Goal: Complete application form

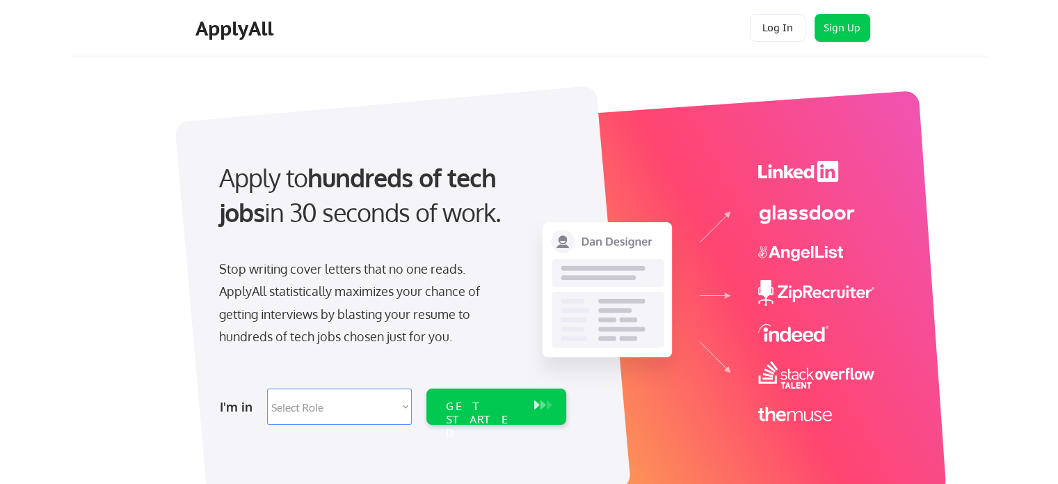
click at [406, 400] on select "Select Role Software Engineering Product Management Customer Success Sales UI/U…" at bounding box center [339, 406] width 145 height 36
select select ""product""
click at [267, 388] on select "Select Role Software Engineering Product Management Customer Success Sales UI/U…" at bounding box center [339, 406] width 145 height 36
select select ""product""
click at [473, 404] on div "GET STARTED" at bounding box center [483, 419] width 74 height 40
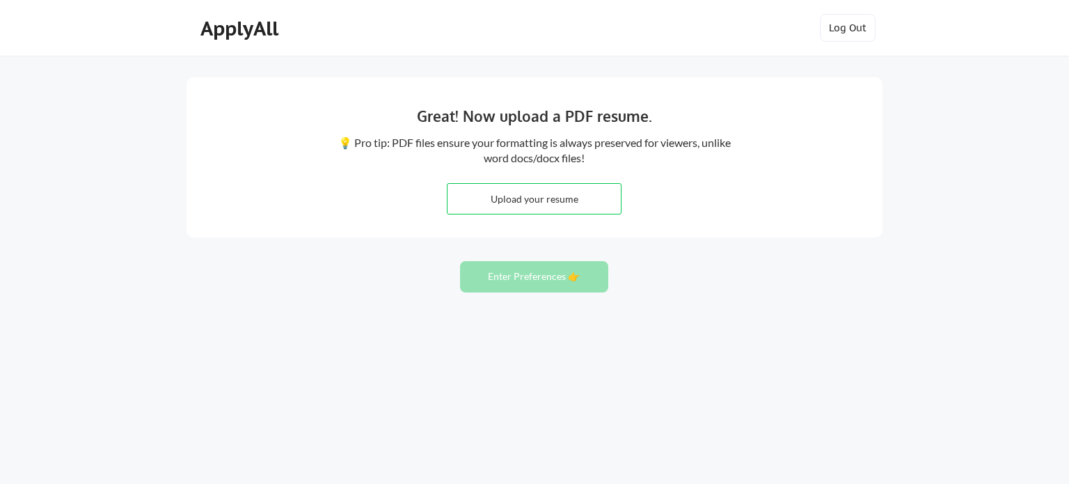
click at [517, 202] on input "file" at bounding box center [533, 199] width 173 height 30
